Goal: Entertainment & Leisure: Consume media (video, audio)

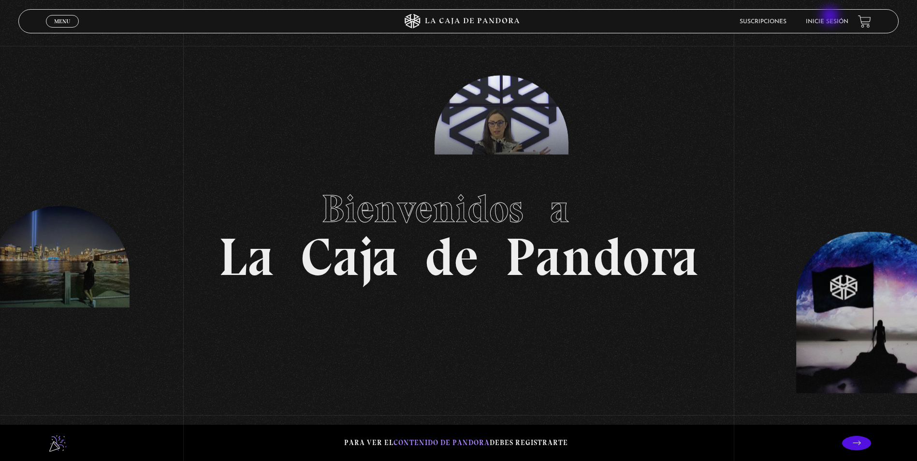
click at [831, 17] on li "Inicie sesión" at bounding box center [827, 21] width 43 height 15
click at [837, 19] on link "Inicie sesión" at bounding box center [827, 22] width 43 height 6
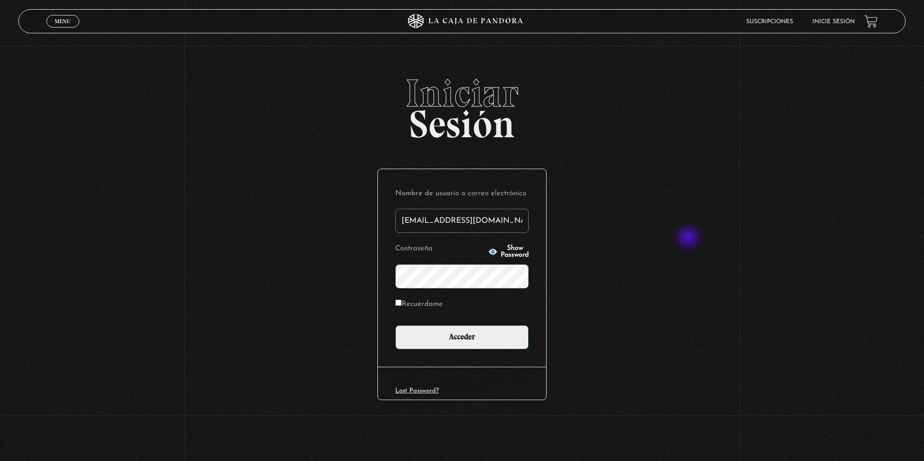
type input "a.ivan90@icloud.com"
click at [395, 325] on input "Acceder" at bounding box center [461, 337] width 133 height 24
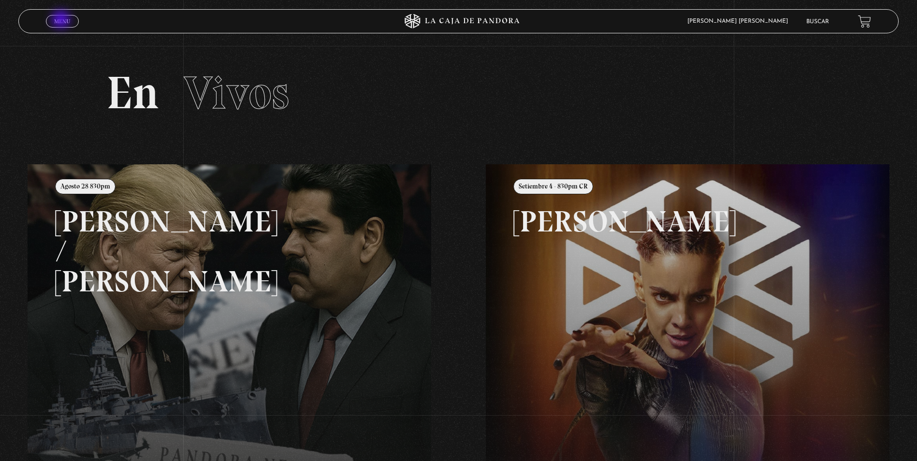
click at [62, 20] on span "Menu" at bounding box center [62, 21] width 16 height 6
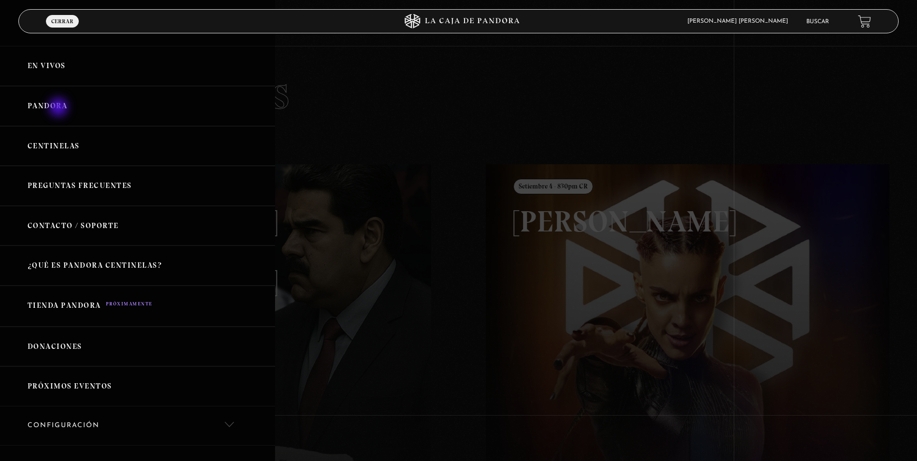
click at [59, 107] on link "Pandora" at bounding box center [137, 106] width 275 height 40
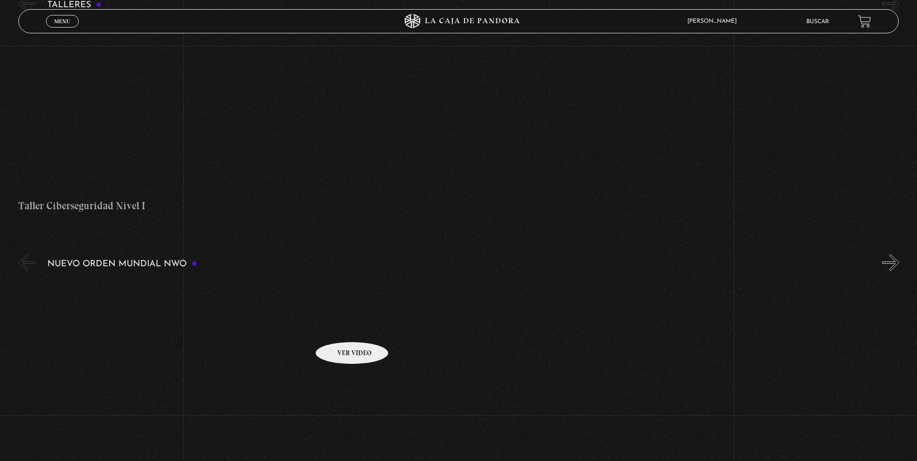
scroll to position [580, 0]
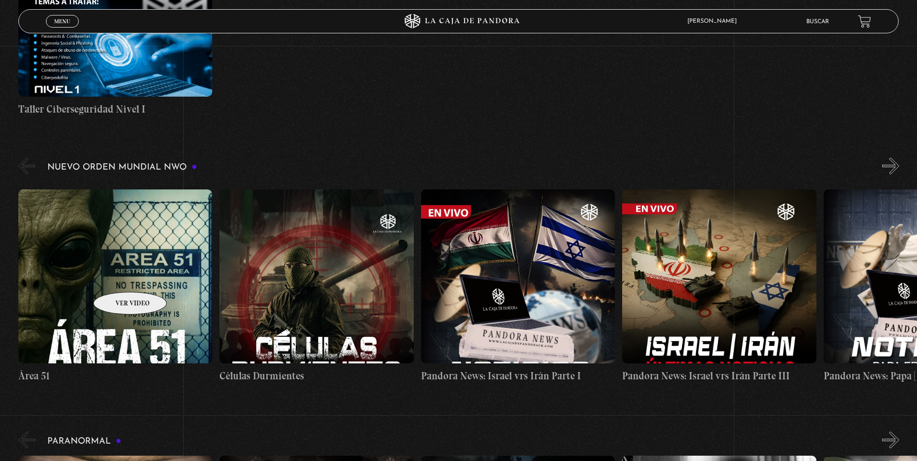
click at [117, 277] on figure at bounding box center [115, 276] width 194 height 174
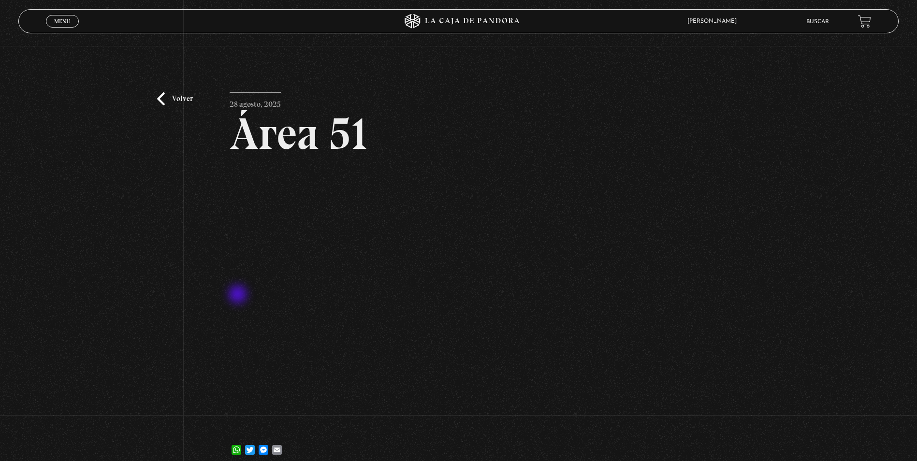
scroll to position [97, 0]
